Goal: Transaction & Acquisition: Purchase product/service

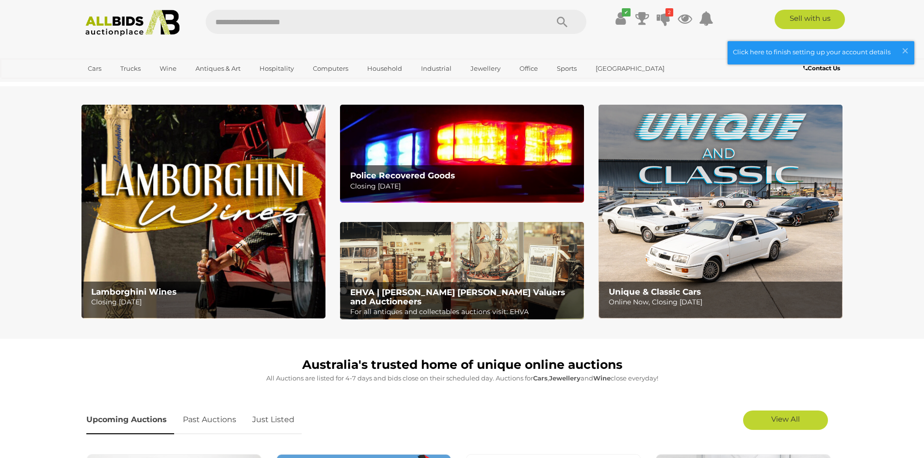
scroll to position [149, 0]
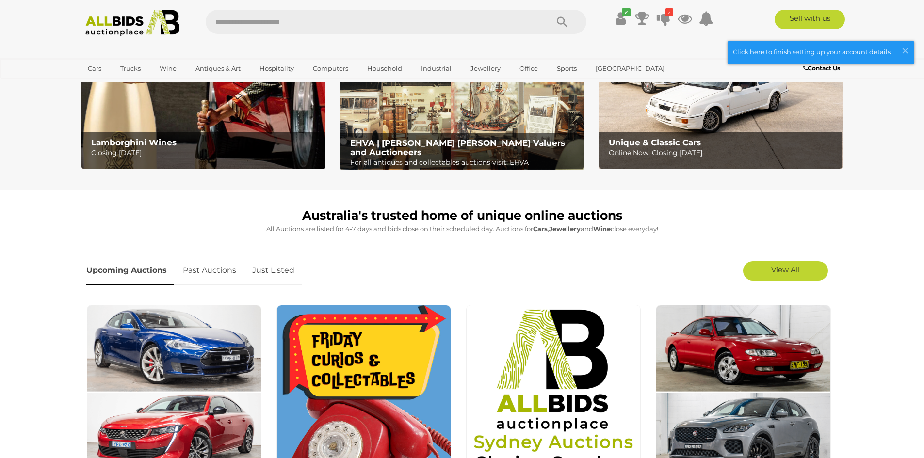
click at [294, 277] on link "Just Listed" at bounding box center [273, 270] width 57 height 29
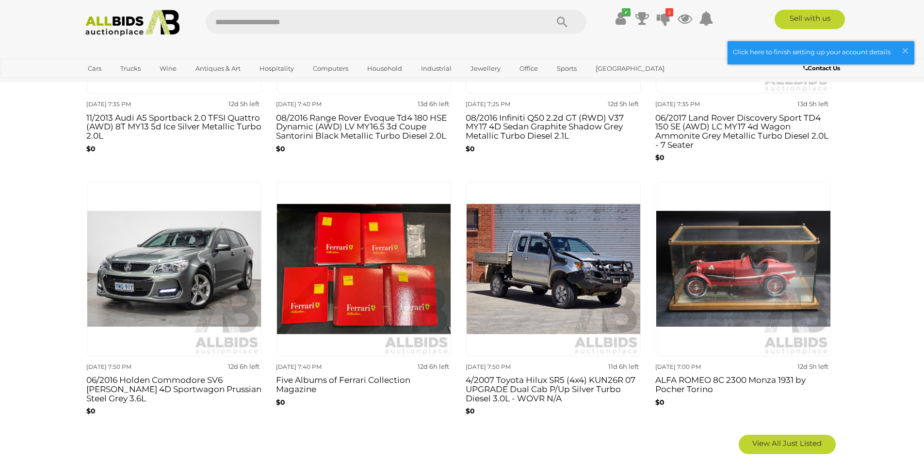
scroll to position [554, 0]
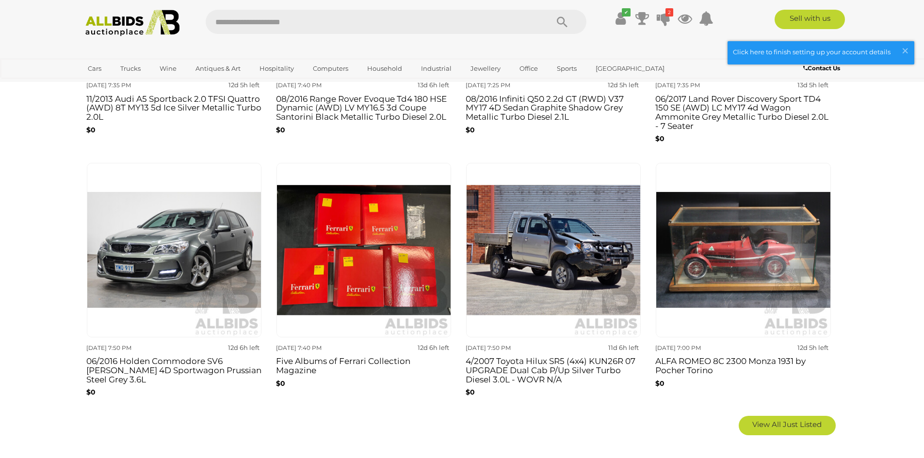
click at [743, 363] on h3 "ALFA ROMEO 8C 2300 Monza 1931 by Pocher Torino" at bounding box center [742, 364] width 175 height 20
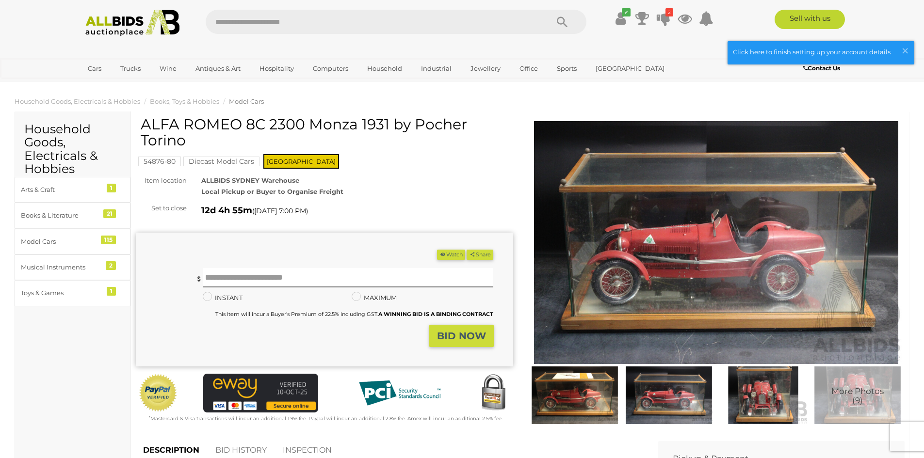
click at [611, 380] on img at bounding box center [574, 396] width 89 height 58
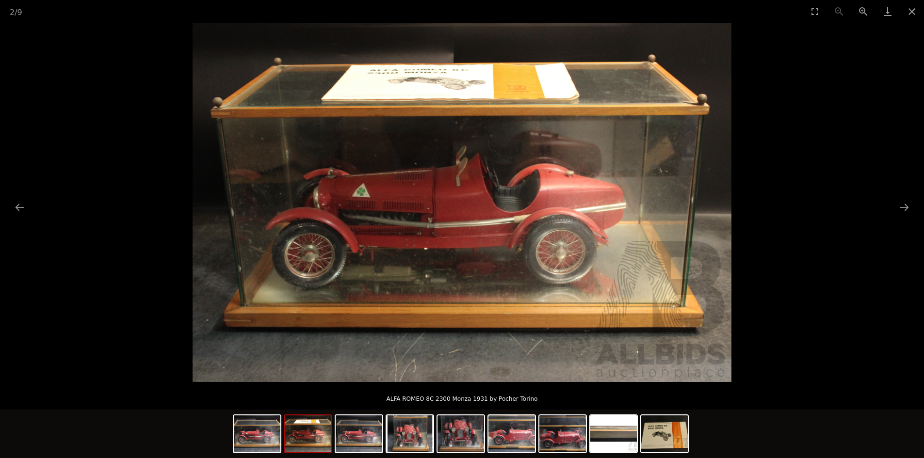
scroll to position [28, 0]
click at [904, 209] on button "Next slide" at bounding box center [904, 207] width 20 height 19
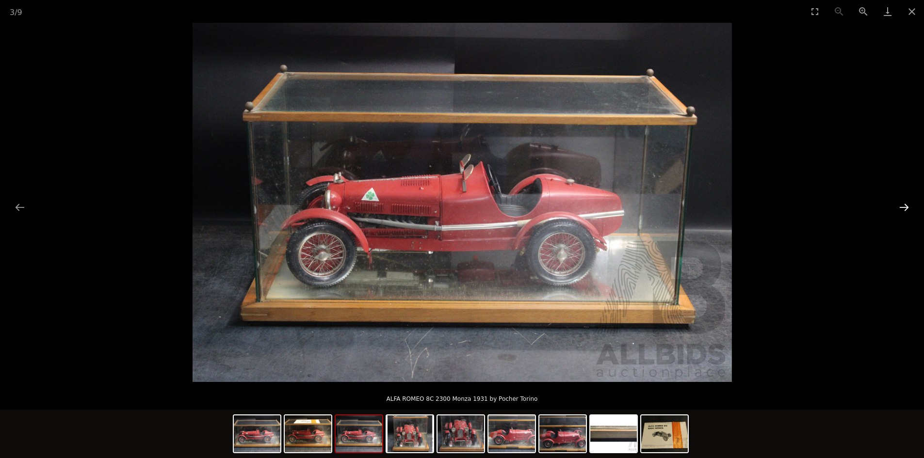
click at [904, 209] on button "Next slide" at bounding box center [904, 207] width 20 height 19
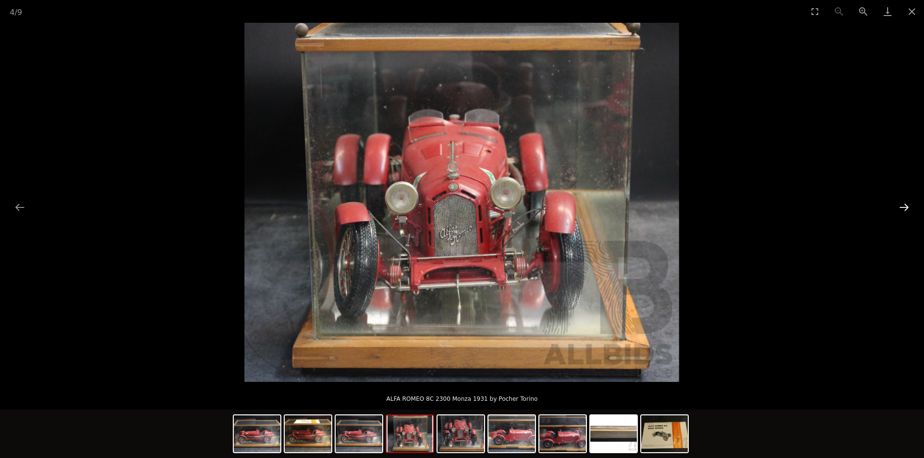
click at [904, 209] on button "Next slide" at bounding box center [904, 207] width 20 height 19
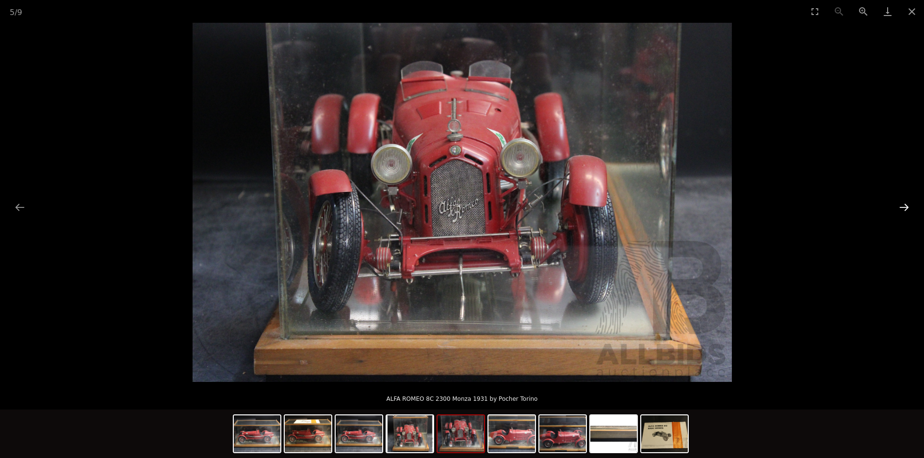
click at [904, 209] on button "Next slide" at bounding box center [904, 207] width 20 height 19
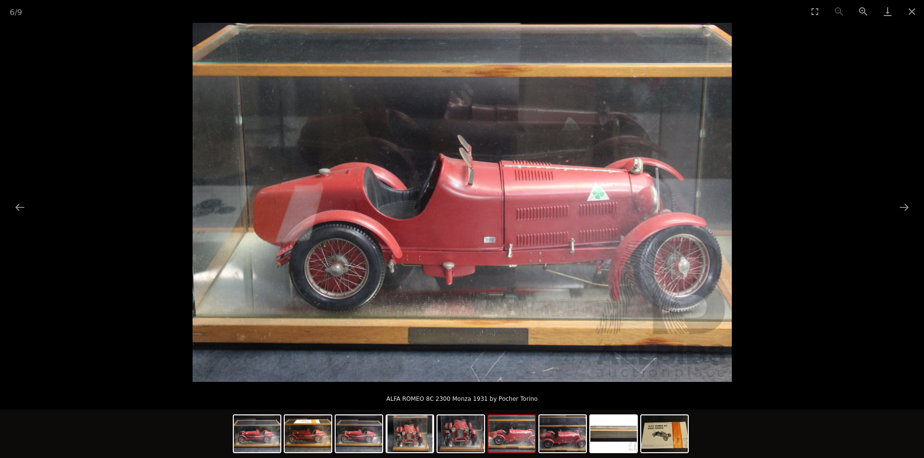
click at [835, 214] on picture at bounding box center [462, 202] width 924 height 359
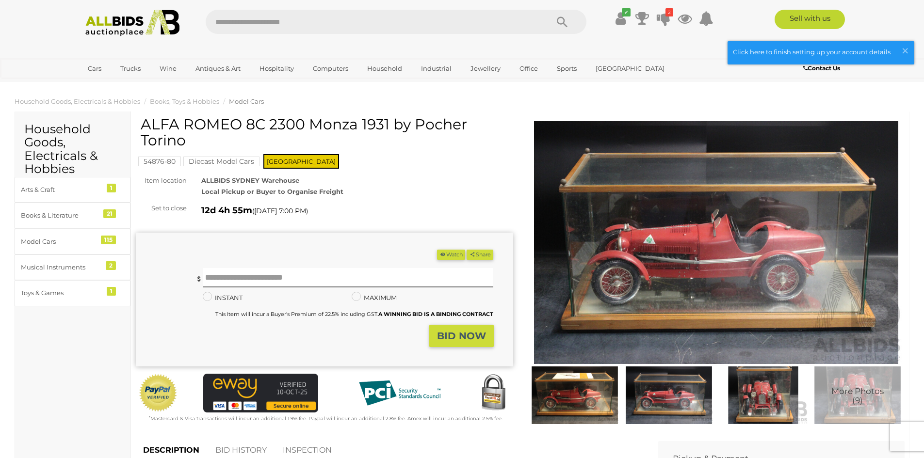
click at [280, 264] on form "(Min $1) Share" at bounding box center [314, 298] width 343 height 97
click at [266, 272] on input "text" at bounding box center [348, 277] width 291 height 19
type input "**"
click at [387, 288] on div "** **" at bounding box center [348, 277] width 291 height 19
click at [450, 334] on strong "BID NOW" at bounding box center [461, 336] width 49 height 12
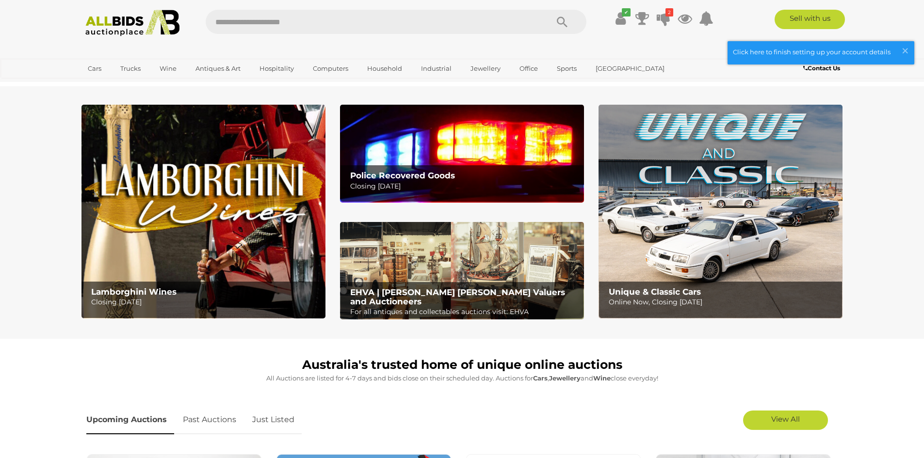
scroll to position [554, 0]
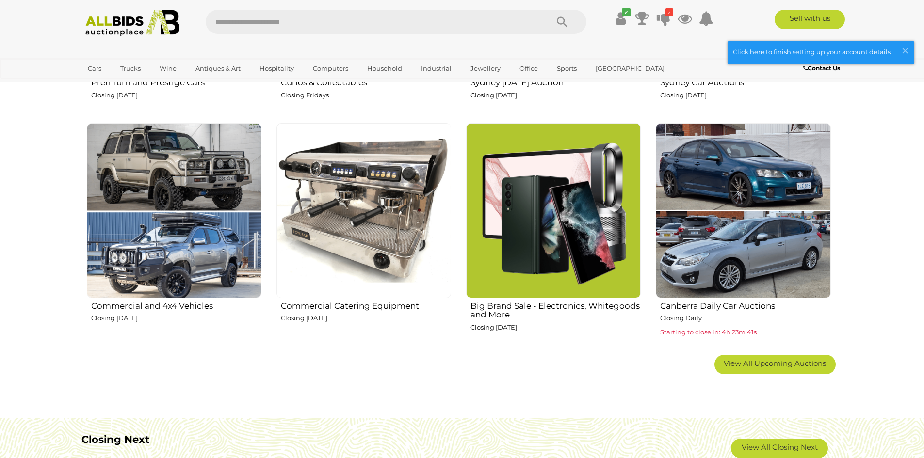
click at [554, 313] on h2 "Big Brand Sale - Electronics, Whitegoods and More" at bounding box center [555, 309] width 170 height 20
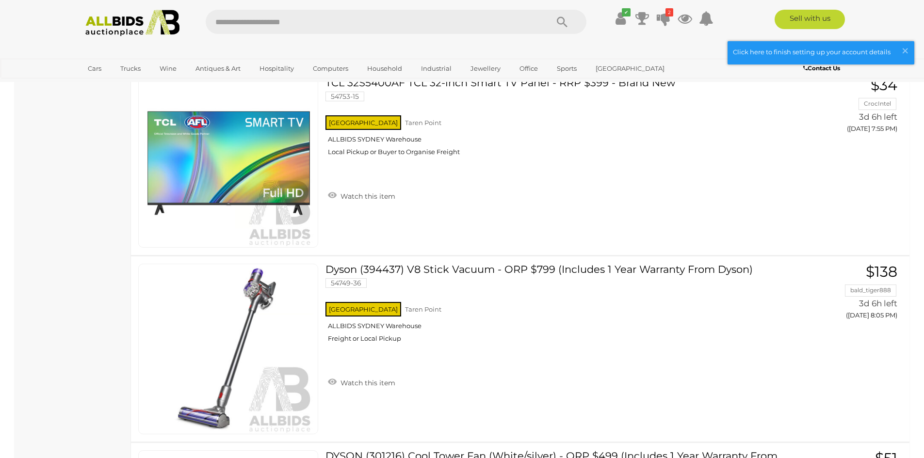
scroll to position [1835, 0]
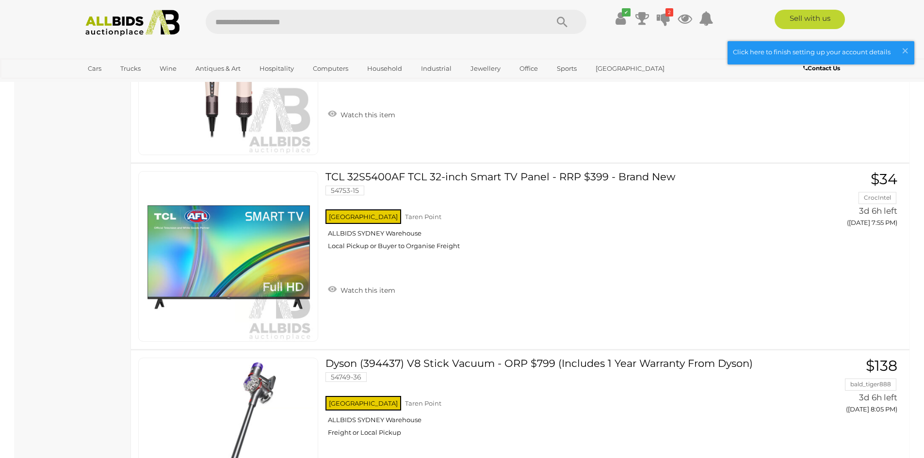
click at [128, 20] on img at bounding box center [132, 23] width 105 height 27
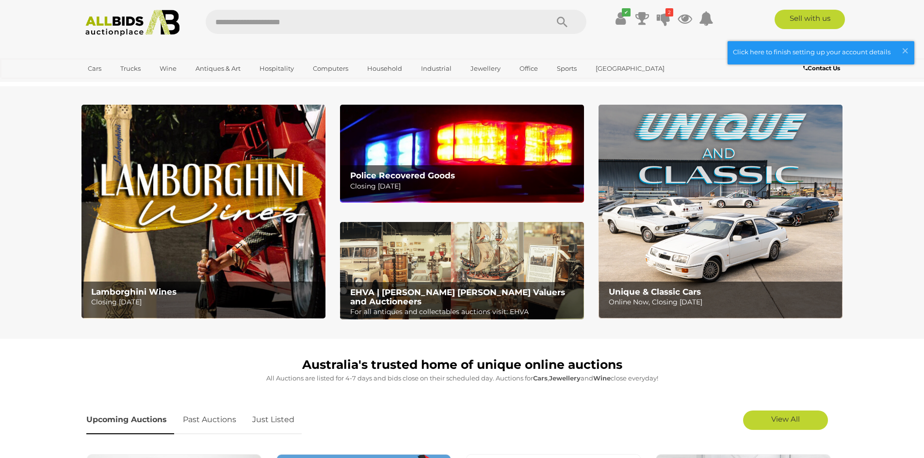
scroll to position [64, 0]
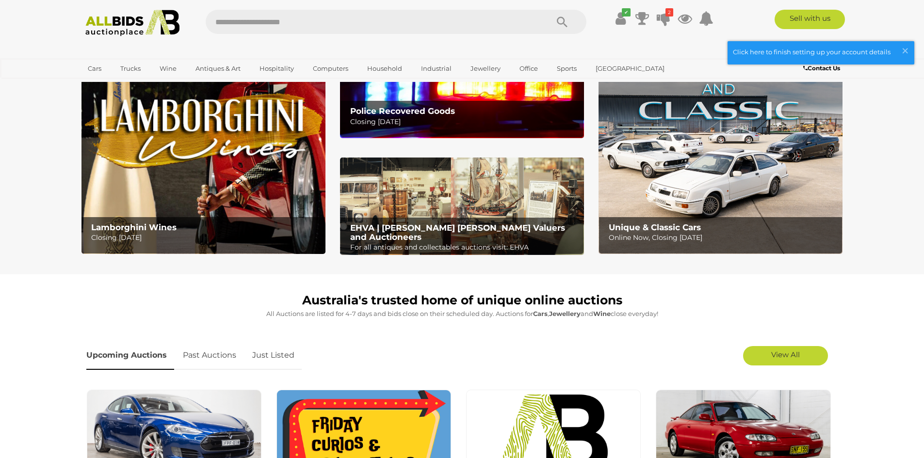
click at [435, 180] on img at bounding box center [462, 207] width 244 height 98
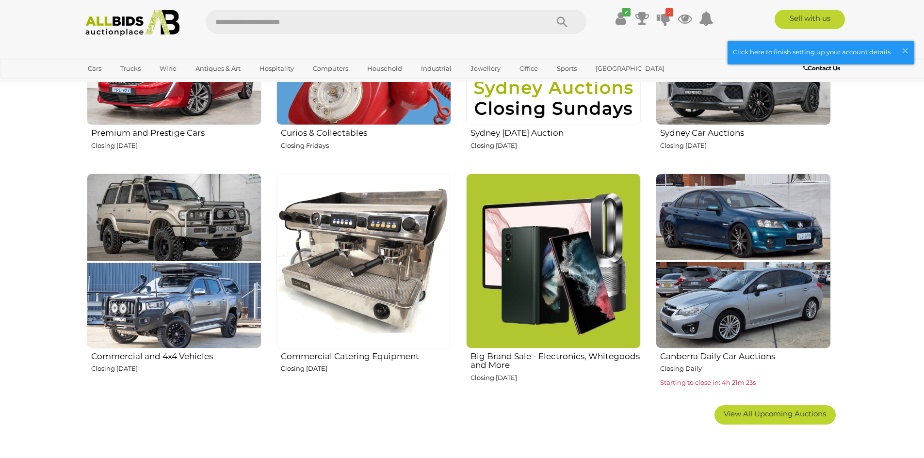
scroll to position [504, 0]
click at [371, 292] on img at bounding box center [363, 260] width 175 height 175
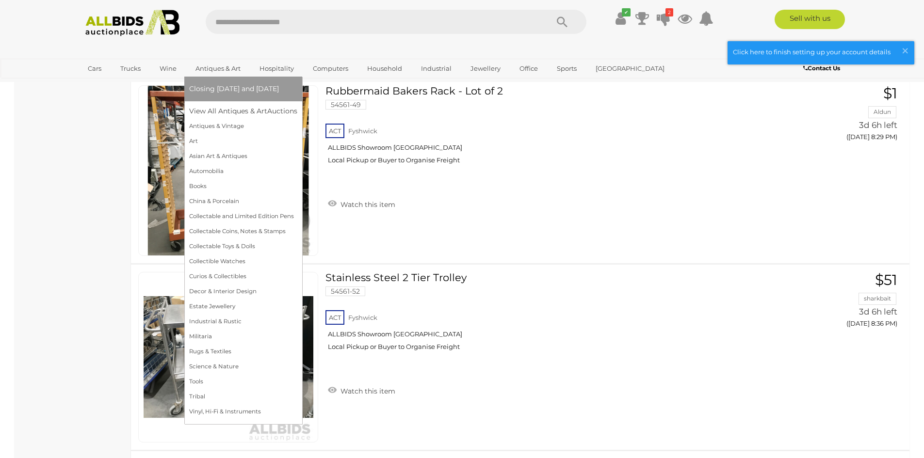
scroll to position [7999, 0]
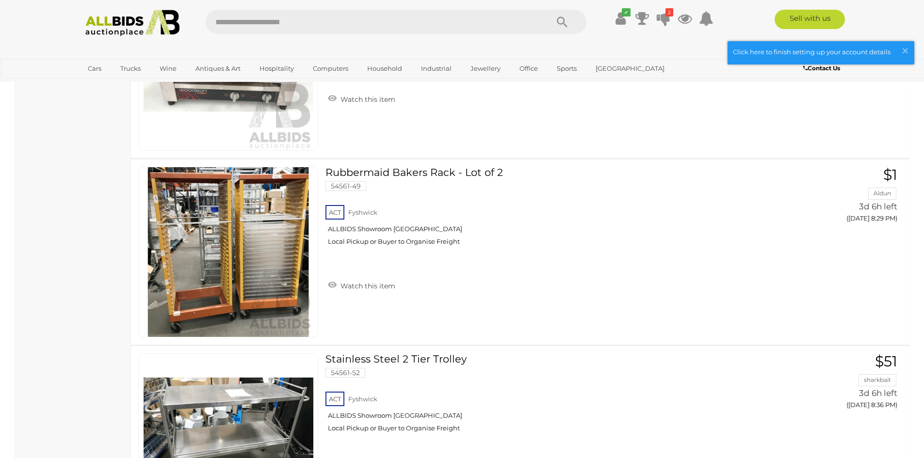
click at [250, 19] on input "text" at bounding box center [372, 22] width 333 height 24
type input "***"
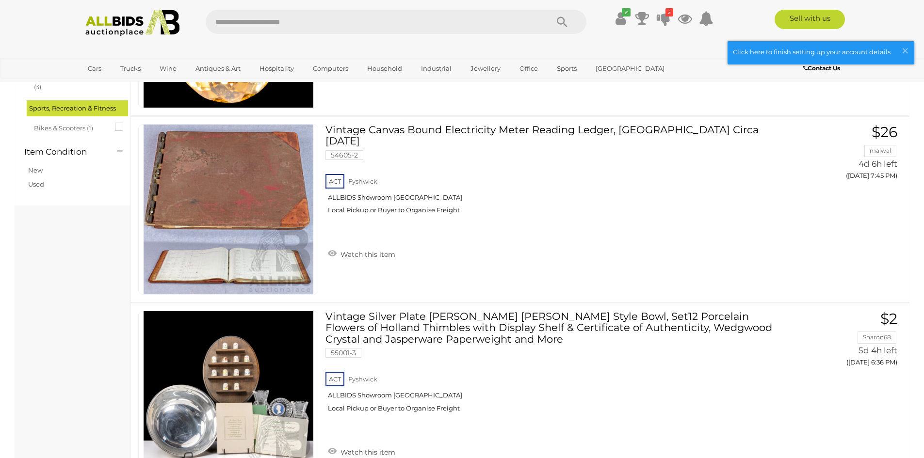
scroll to position [1156, 0]
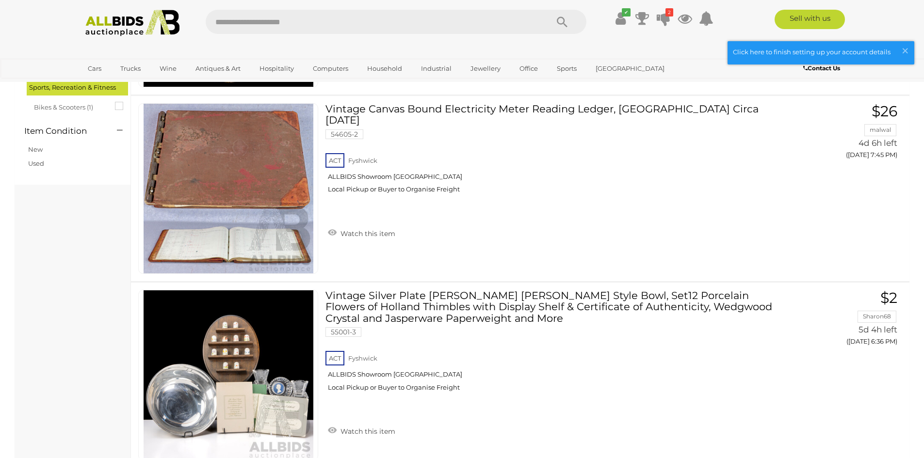
click at [279, 28] on input "text" at bounding box center [372, 22] width 333 height 24
type input "****"
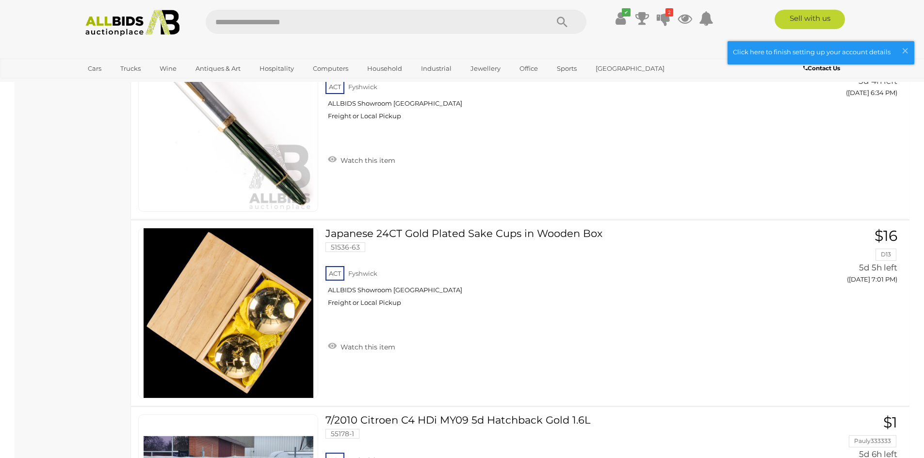
scroll to position [5326, 0]
